Goal: Task Accomplishment & Management: Complete application form

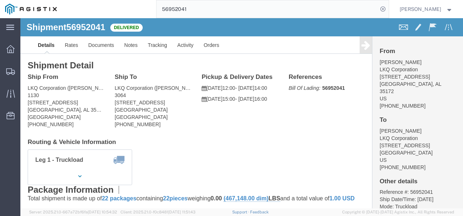
click at [236, 7] on input "56952041" at bounding box center [267, 8] width 221 height 17
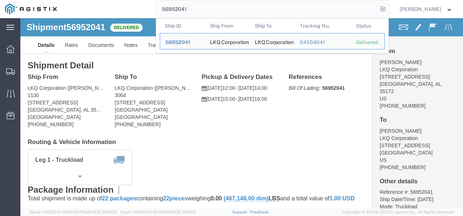
click at [236, 7] on input "56952041" at bounding box center [267, 8] width 221 height 17
paste input "7109910"
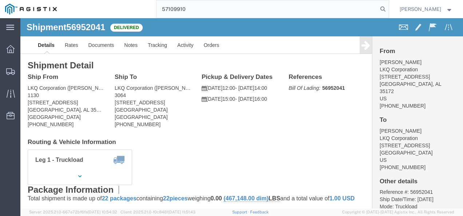
type input "57109910"
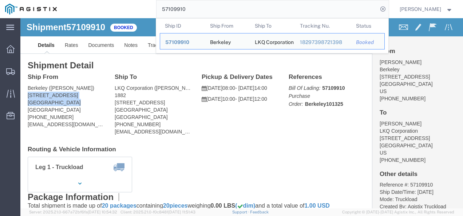
drag, startPoint x: 49, startPoint y: 84, endPoint x: 7, endPoint y: 77, distance: 43.1
click div "Ship From [GEOGRAPHIC_DATA] ([PERSON_NAME]) [STREET_ADDRESS] [PHONE_NUMBER] [EM…"
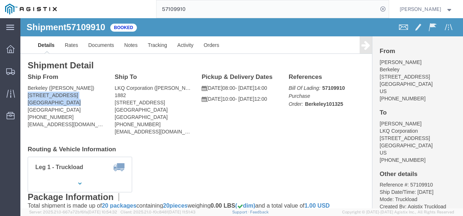
copy address "[STREET_ADDRESS]"
click h4 "Routing & Vehicle Information"
click div "Leg 1 - Truckload Vehicle 1: Standard Dry Van (53 Feet) Number of trucks: 1"
click at [25, 71] on span "Shipments" at bounding box center [22, 71] width 5 height 15
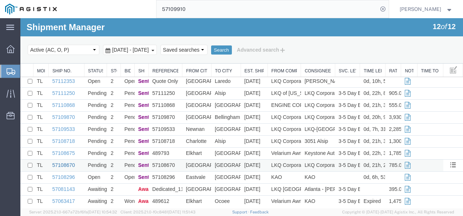
scroll to position [20, 0]
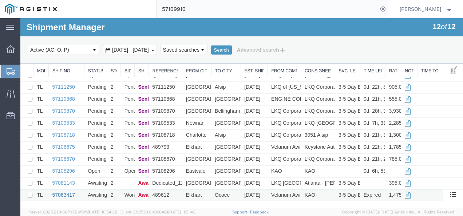
click at [66, 195] on link "57063417" at bounding box center [63, 195] width 23 height 6
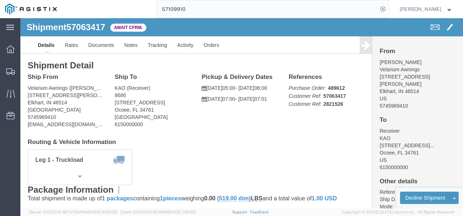
click div "Shipment Detail Ship From Velarium Awnings ([PERSON_NAME]) [STREET_ADDRESS][PER…"
click link "Rates"
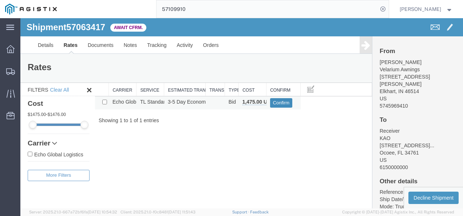
click at [287, 104] on button "Confirm" at bounding box center [281, 102] width 23 height 9
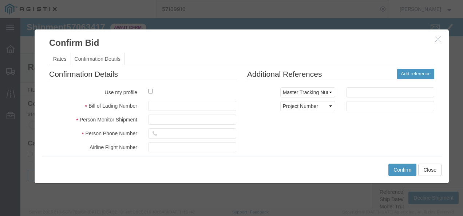
click at [187, 96] on div at bounding box center [192, 92] width 99 height 10
click at [188, 103] on input "text" at bounding box center [192, 106] width 88 height 10
type input "20932139879879"
type input "7219837982173"
type input "98721983723987"
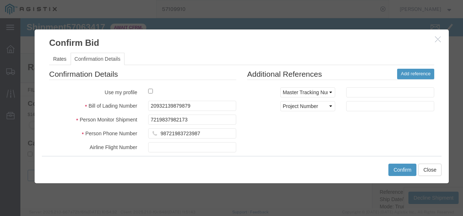
drag, startPoint x: 357, startPoint y: 139, endPoint x: 377, endPoint y: 165, distance: 32.4
click at [360, 141] on div "Confirmation Details Use my profile Bill of Lading Number 20932139879879 Person…" at bounding box center [242, 154] width 396 height 170
click at [398, 167] on button "Confirm" at bounding box center [402, 170] width 28 height 12
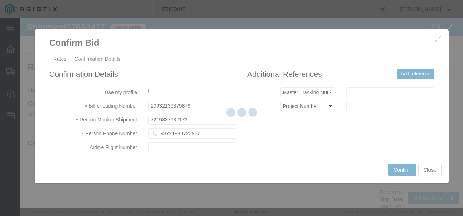
click at [276, 179] on div at bounding box center [241, 113] width 443 height 190
